Goal: Entertainment & Leisure: Consume media (video, audio)

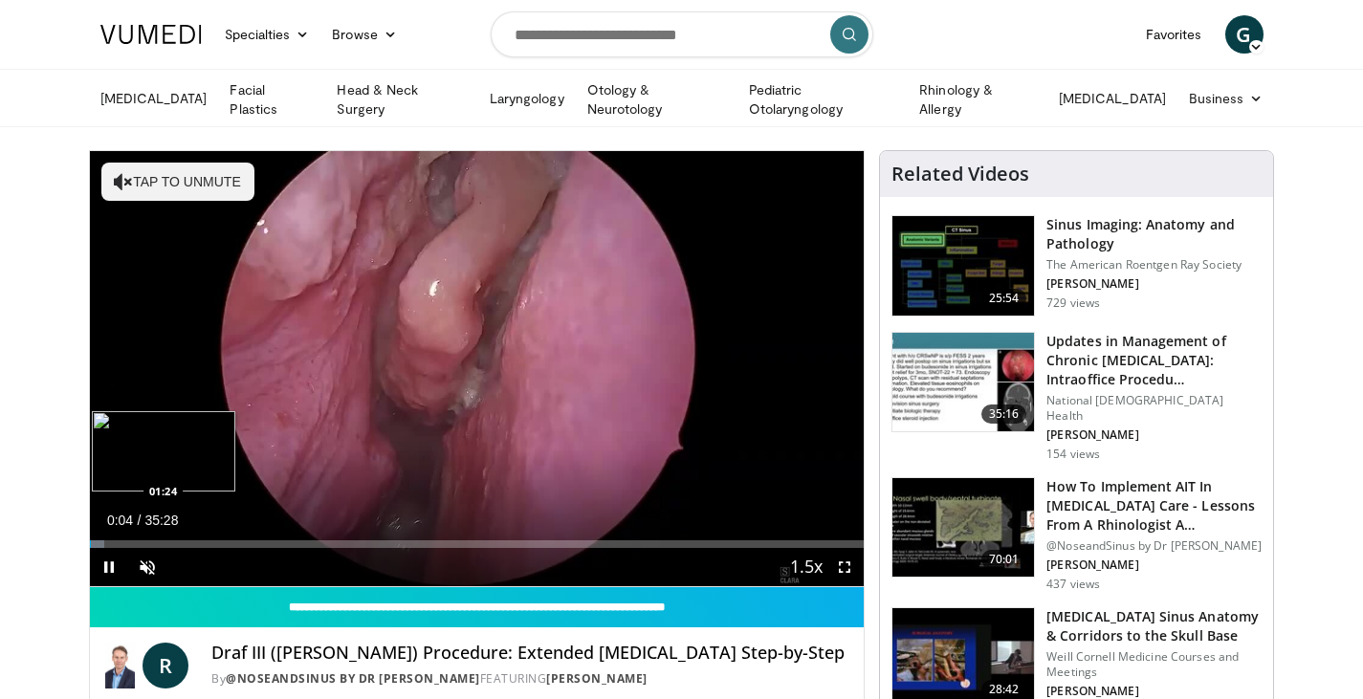
click at [118, 541] on div "Loaded : 1.87% 00:04 01:24" at bounding box center [477, 544] width 775 height 8
click at [149, 541] on div "Loaded : 6.12% 01:20 02:40" at bounding box center [477, 544] width 775 height 8
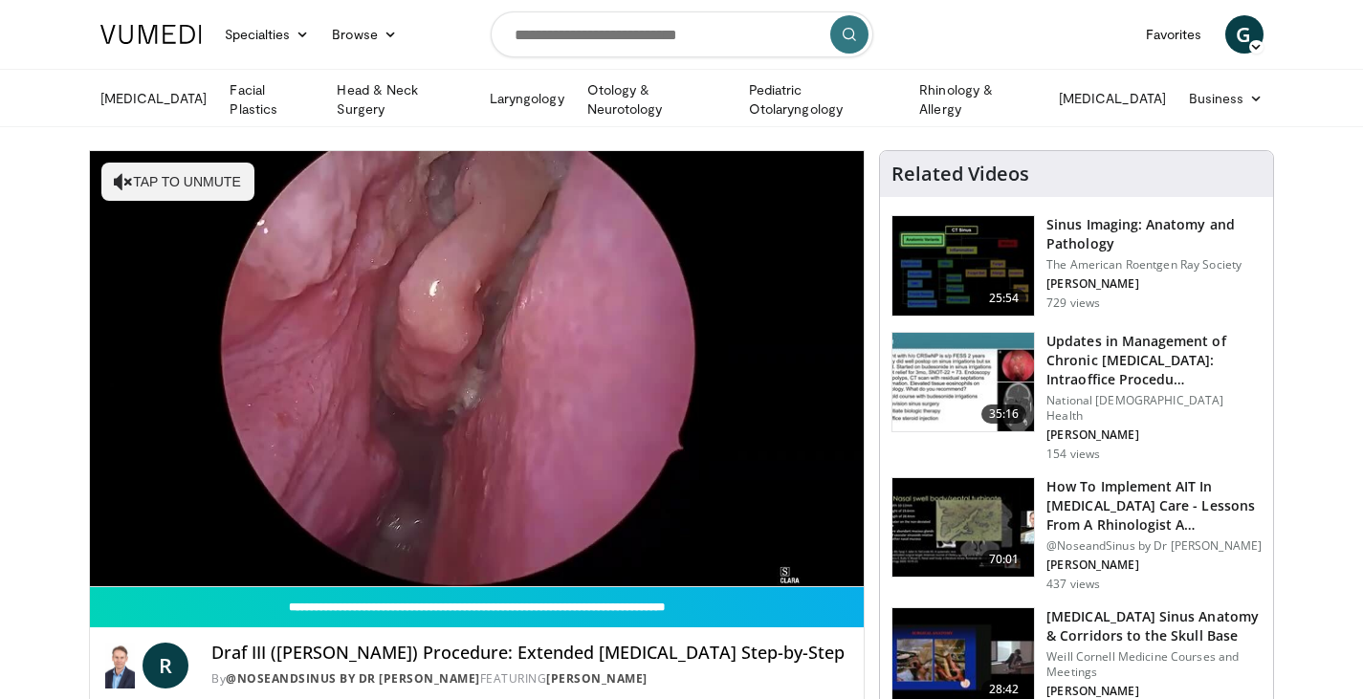
click at [208, 541] on div "10 seconds Tap to unmute" at bounding box center [477, 368] width 775 height 435
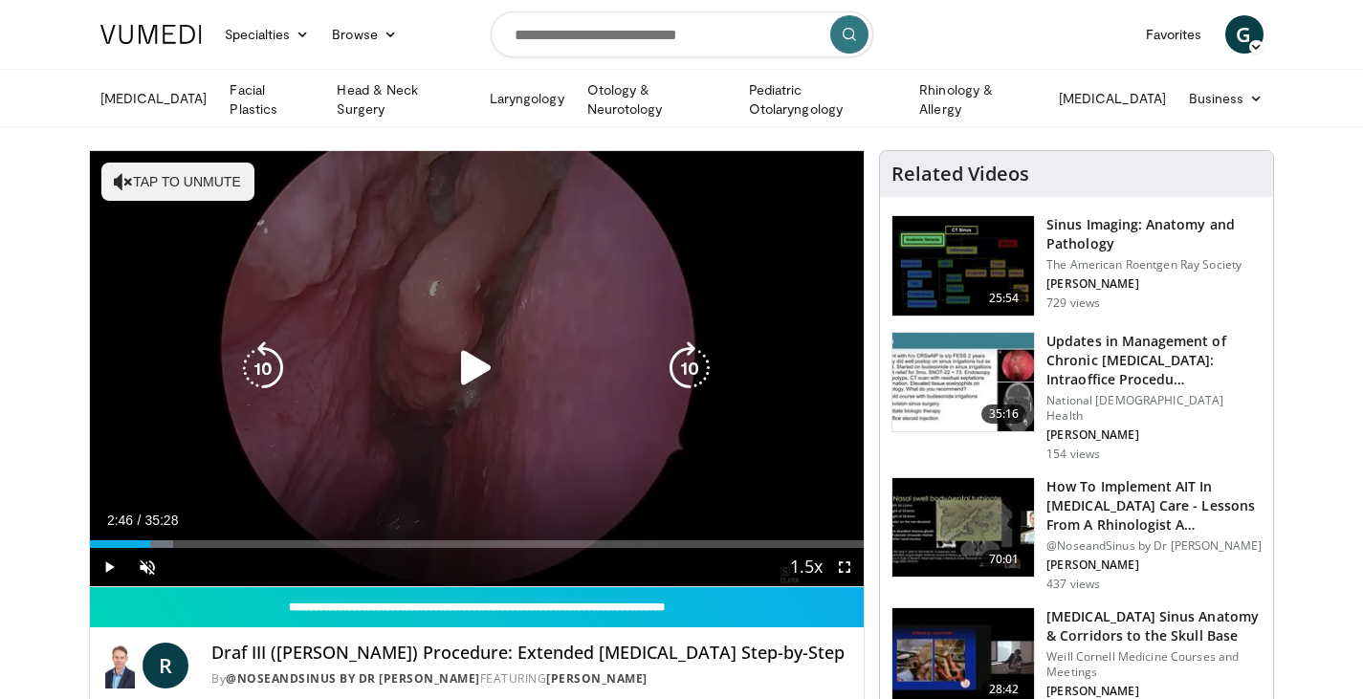
click at [430, 382] on div "Video Player" at bounding box center [476, 368] width 465 height 38
click at [488, 365] on icon "Video Player" at bounding box center [477, 368] width 54 height 54
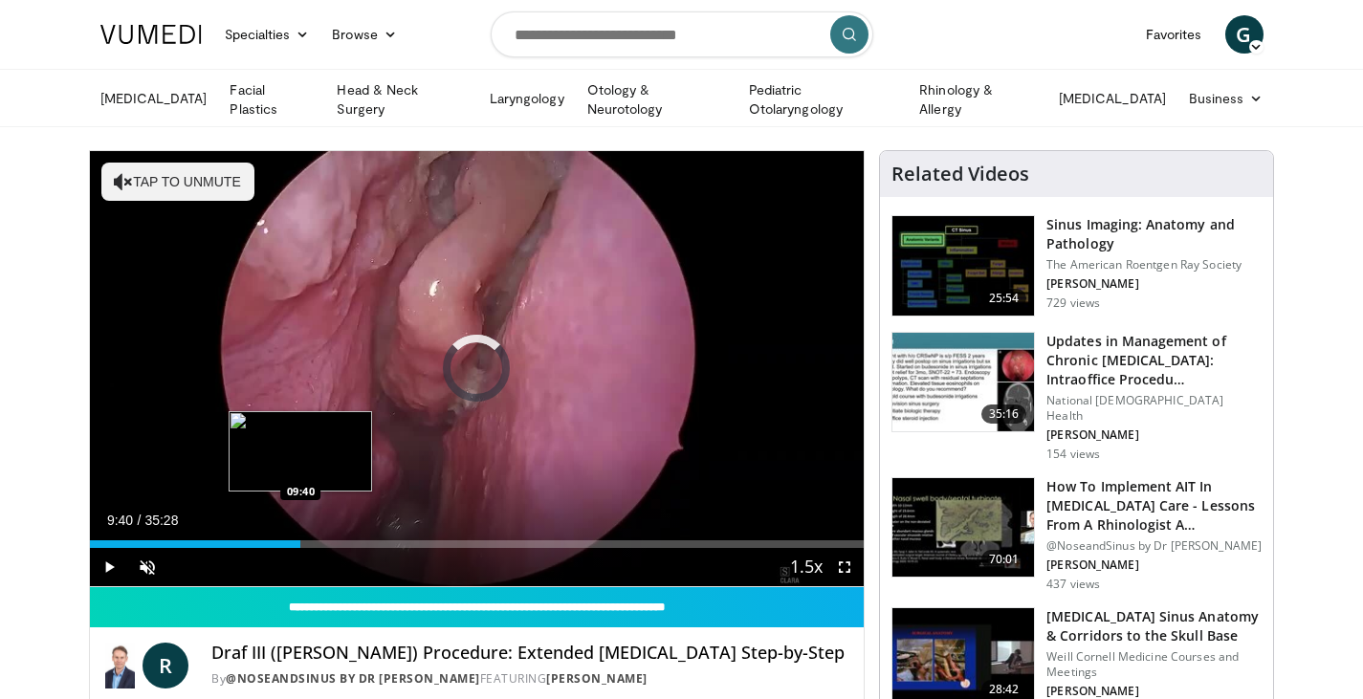
click at [300, 540] on div "Loaded : 11.26% 02:55 09:40" at bounding box center [477, 544] width 775 height 8
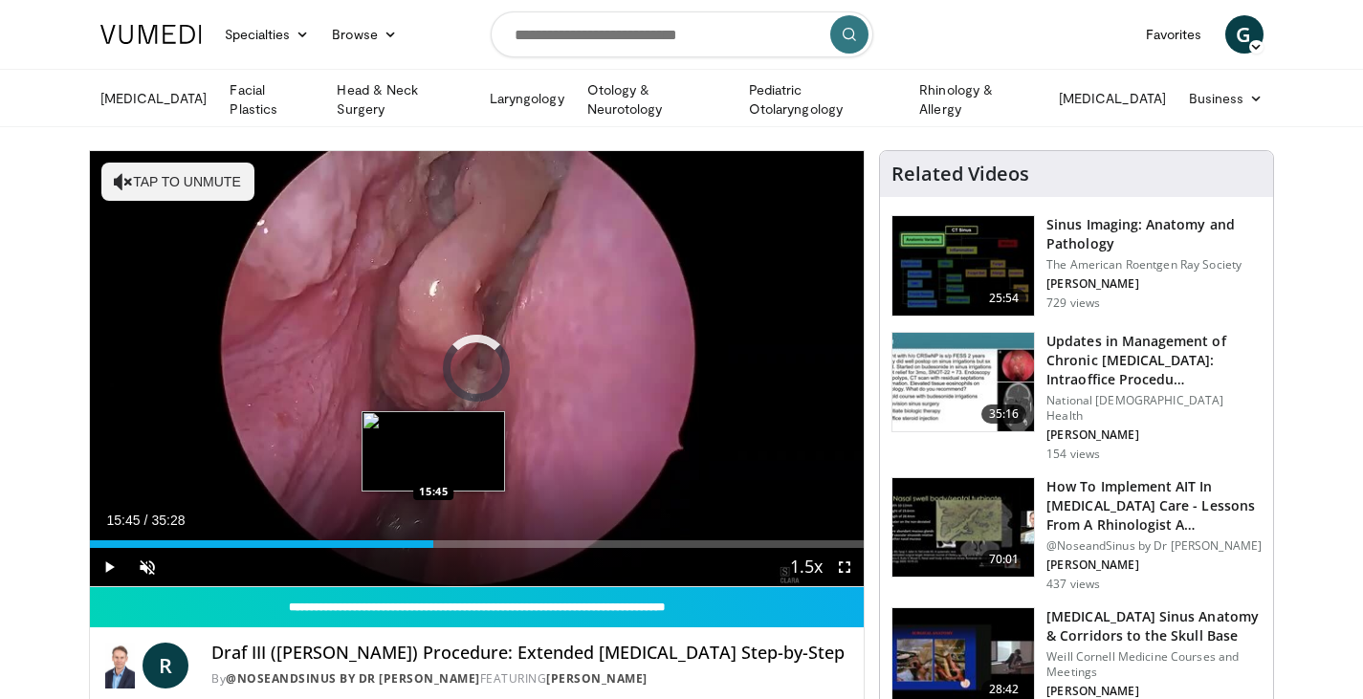
click at [433, 533] on div "Loaded : 30.49% 15:45 15:45" at bounding box center [477, 539] width 775 height 18
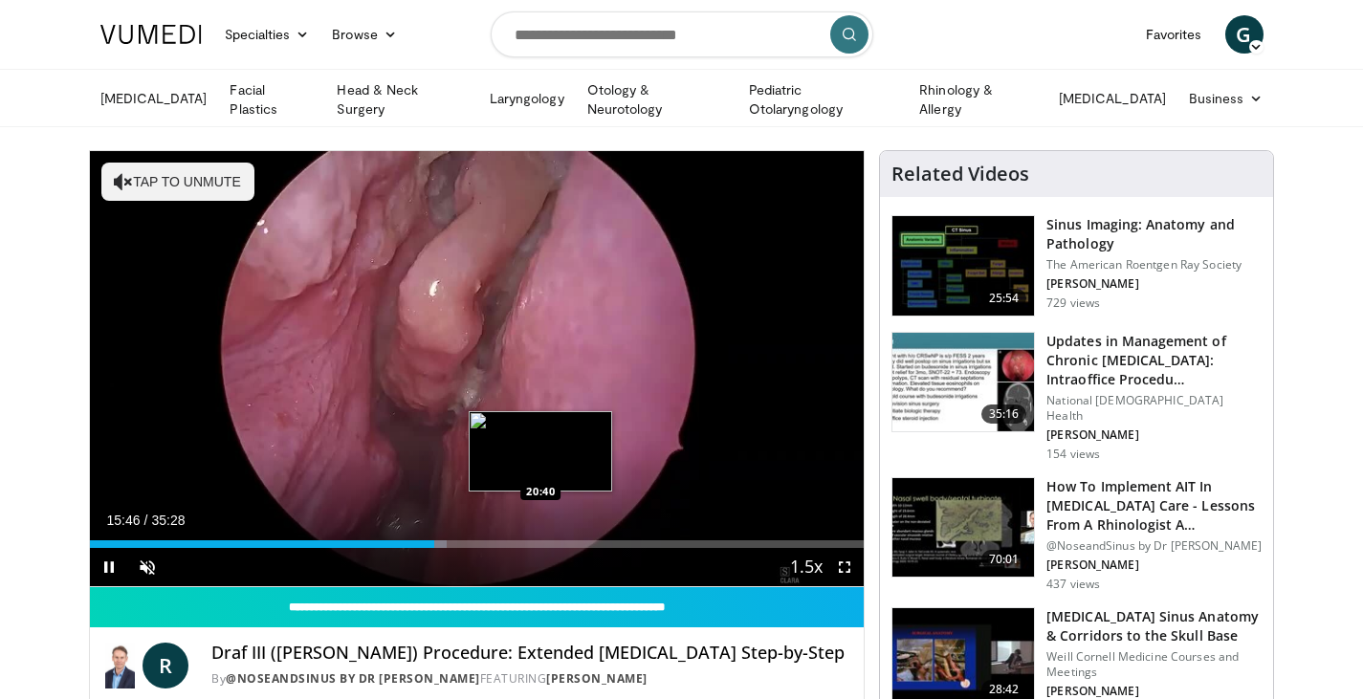
click at [540, 531] on div "Loaded : 46.10% 15:46 20:40" at bounding box center [477, 539] width 775 height 18
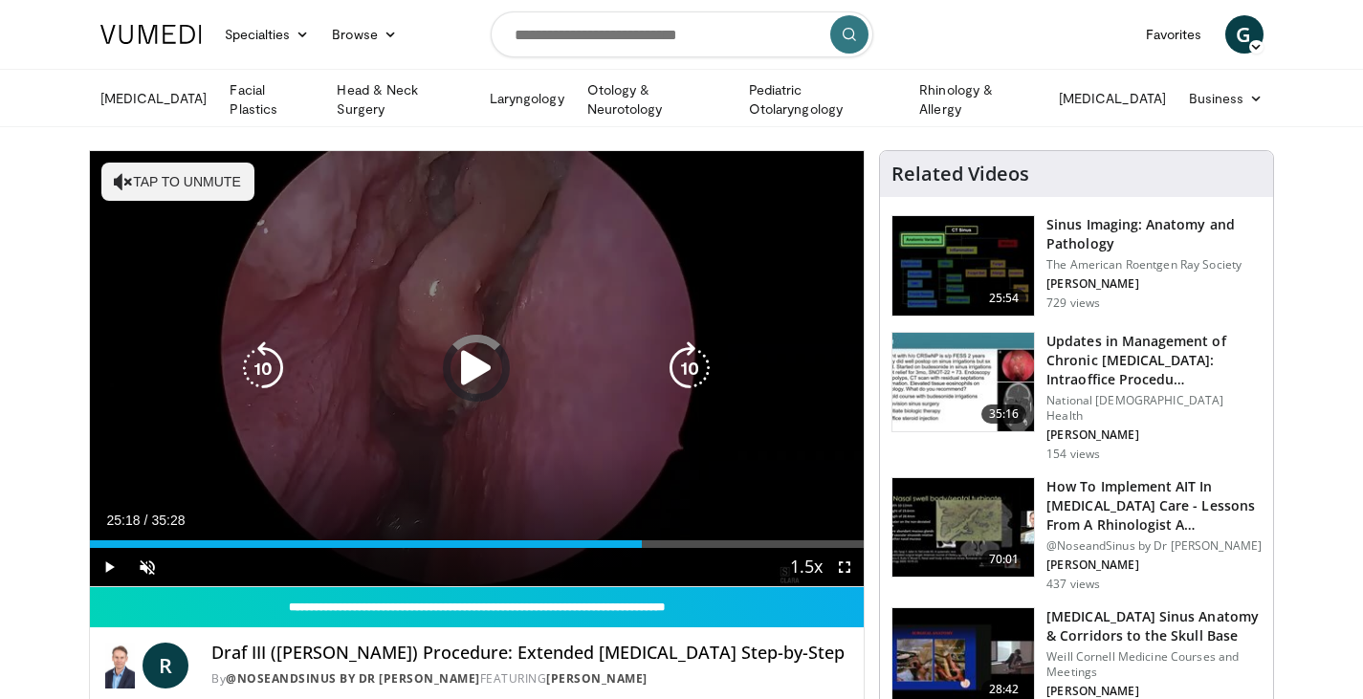
click at [642, 534] on div "Loaded : 61.15% 25:18 20:40" at bounding box center [477, 539] width 775 height 18
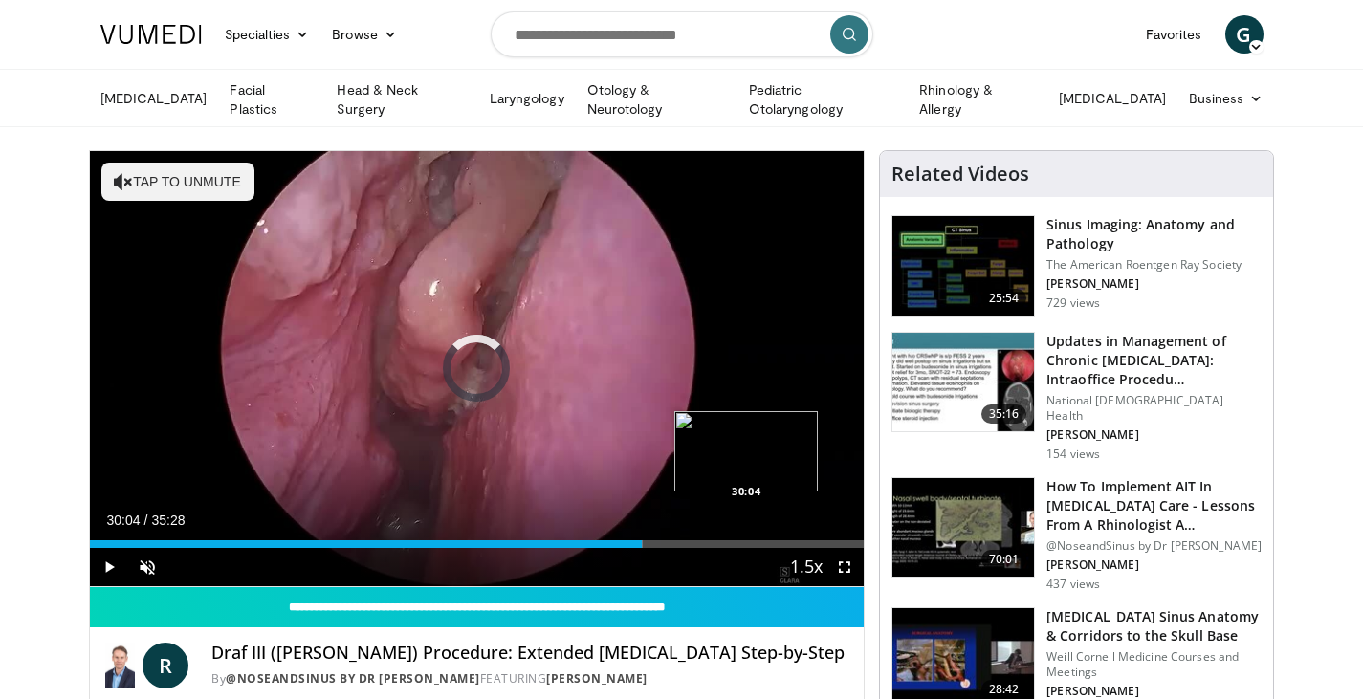
click at [746, 533] on div "Loaded : 71.50% 25:18 30:04" at bounding box center [477, 539] width 775 height 18
click at [800, 540] on div "Loaded : 86.55% 32:32 32:32" at bounding box center [477, 544] width 775 height 8
